Goal: Navigation & Orientation: Find specific page/section

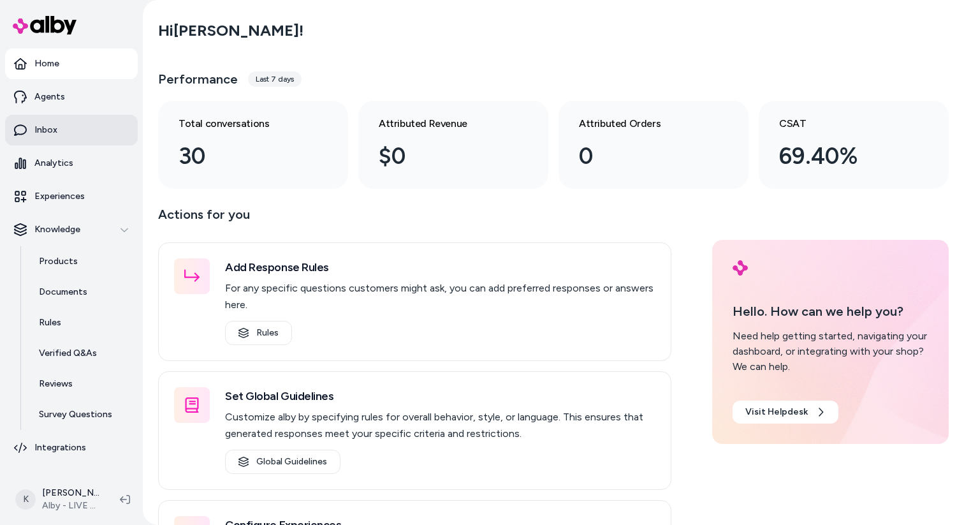
click at [70, 129] on link "Inbox" at bounding box center [71, 130] width 133 height 31
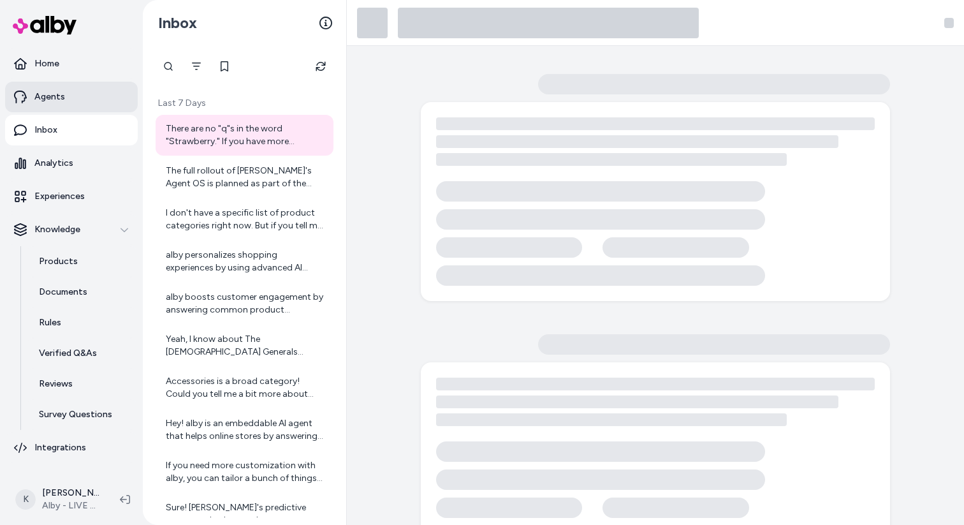
click at [78, 107] on link "Agents" at bounding box center [71, 97] width 133 height 31
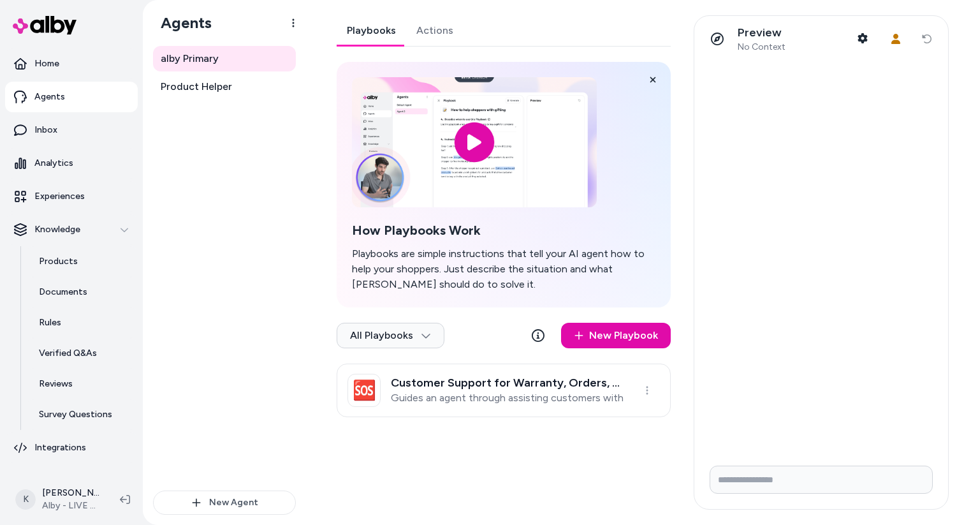
click at [435, 26] on link "Actions" at bounding box center [434, 30] width 57 height 31
